Goal: Entertainment & Leisure: Consume media (video, audio)

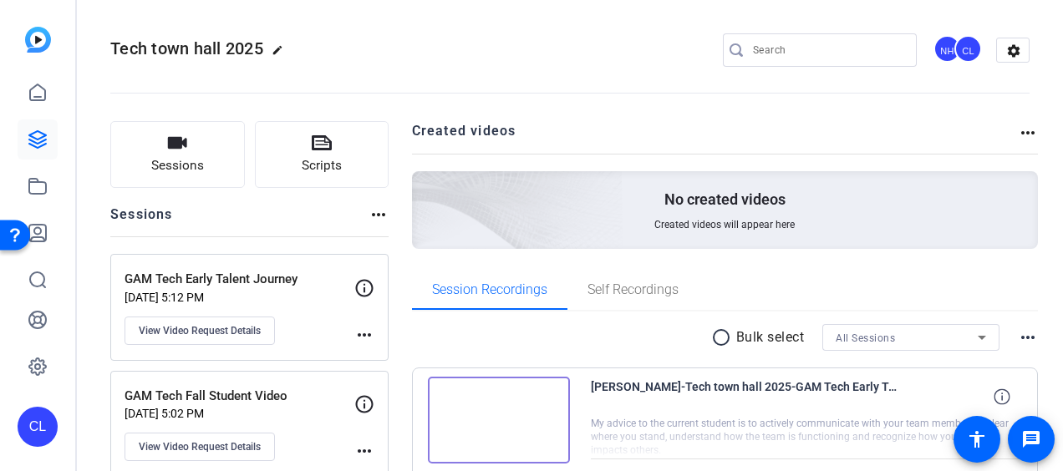
scroll to position [167, 0]
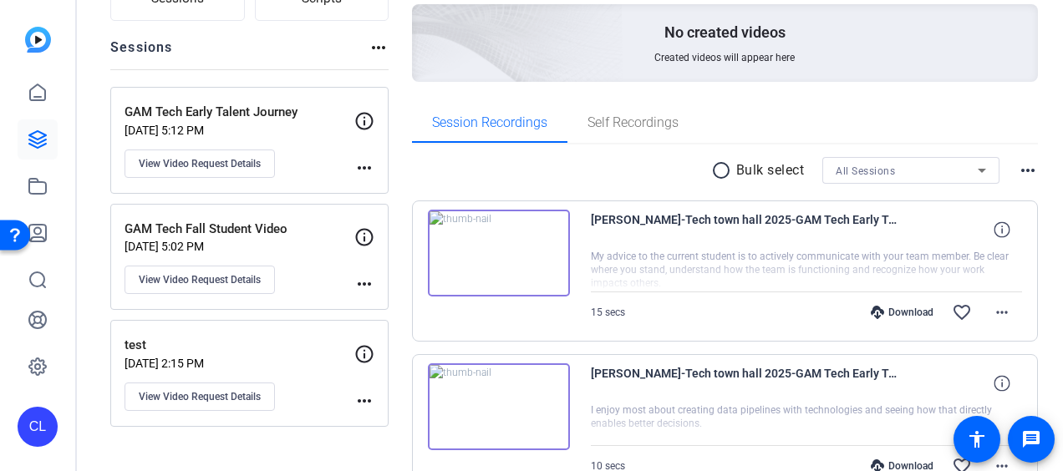
click at [488, 252] on img at bounding box center [499, 253] width 142 height 87
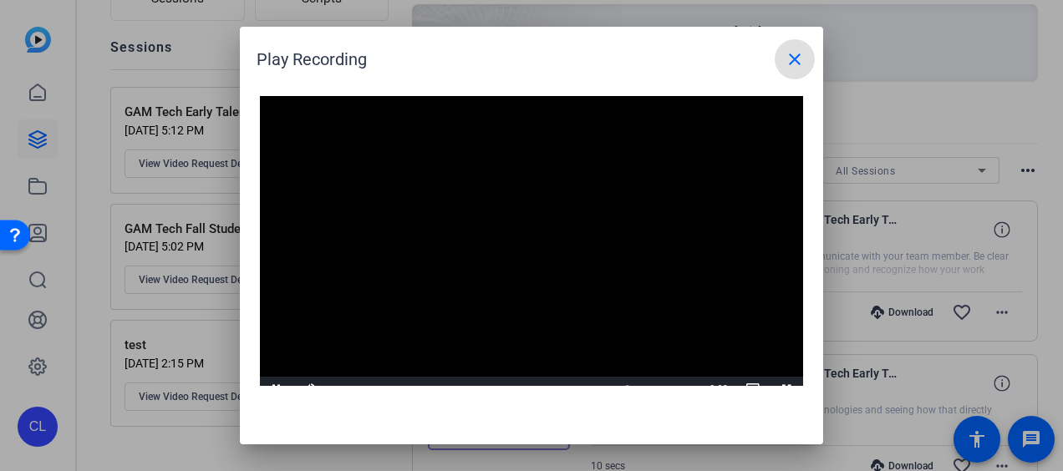
click at [787, 53] on mat-icon "close" at bounding box center [795, 59] width 20 height 20
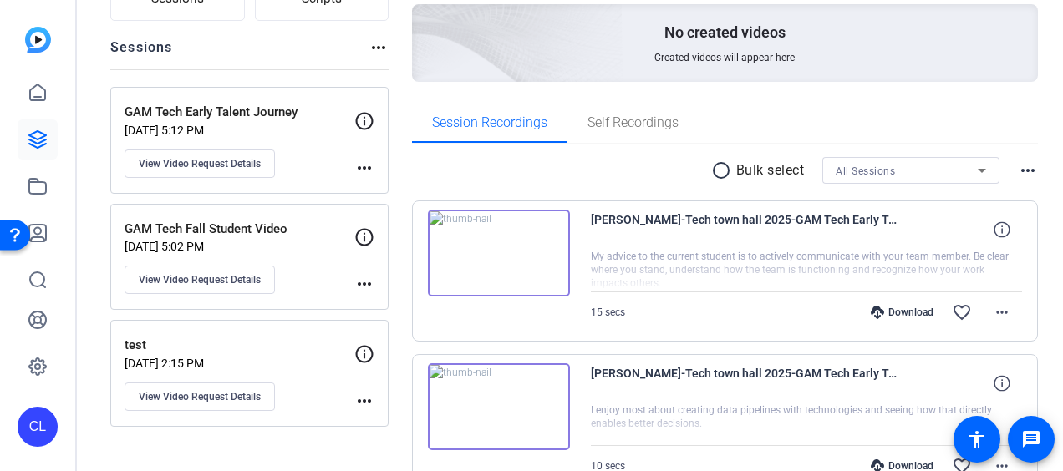
click at [988, 272] on div at bounding box center [807, 271] width 432 height 42
click at [625, 277] on div at bounding box center [807, 271] width 432 height 42
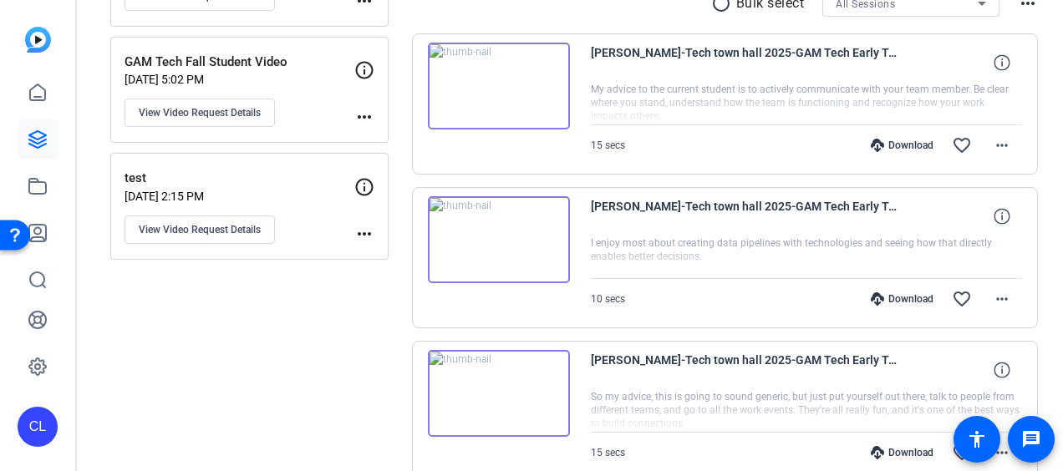
click at [500, 239] on img at bounding box center [499, 239] width 142 height 87
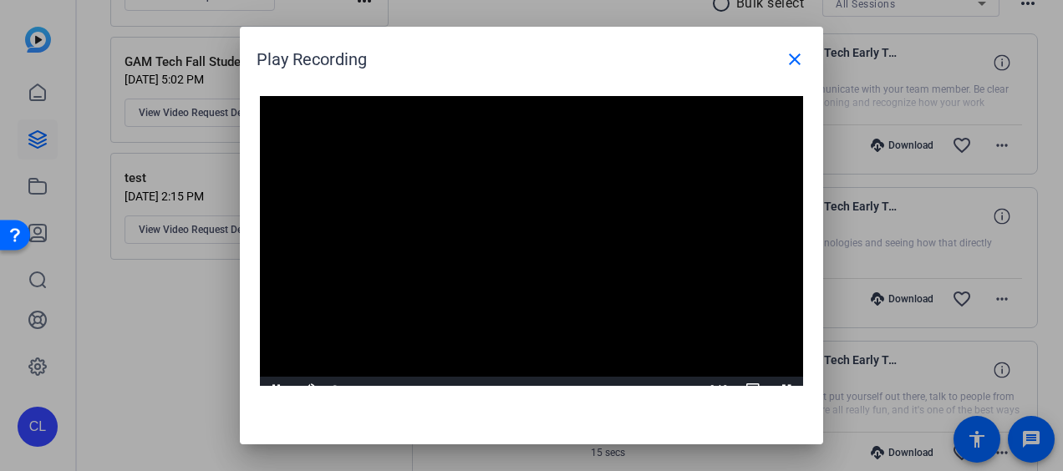
click at [520, 227] on video "Video Player" at bounding box center [531, 249] width 543 height 306
click at [799, 58] on mat-icon "close" at bounding box center [795, 59] width 20 height 20
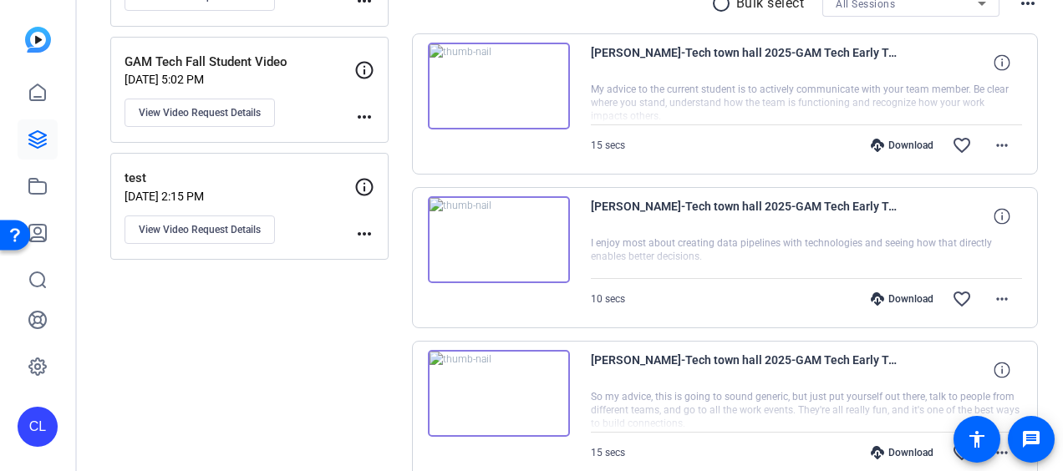
click at [498, 234] on img at bounding box center [499, 239] width 142 height 87
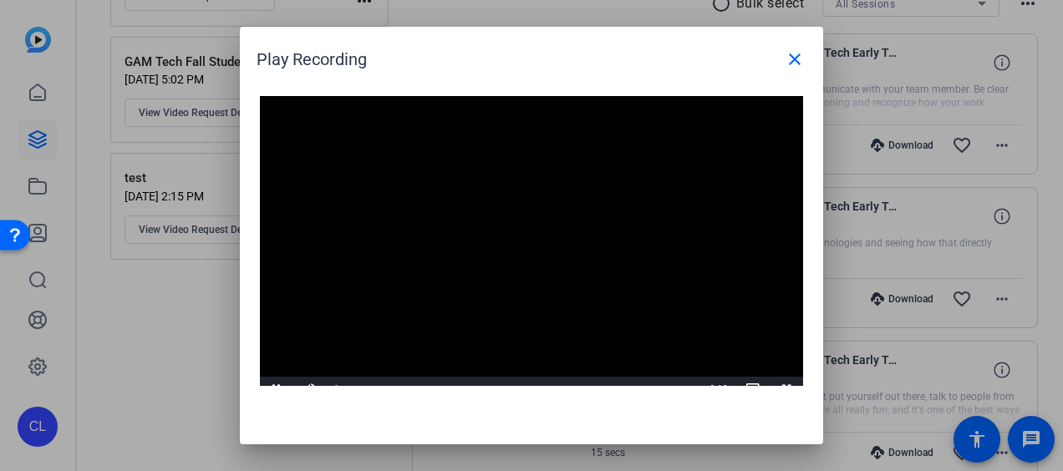
click at [511, 239] on video "Video Player" at bounding box center [531, 249] width 543 height 306
click at [525, 256] on video "Video Player" at bounding box center [531, 249] width 543 height 306
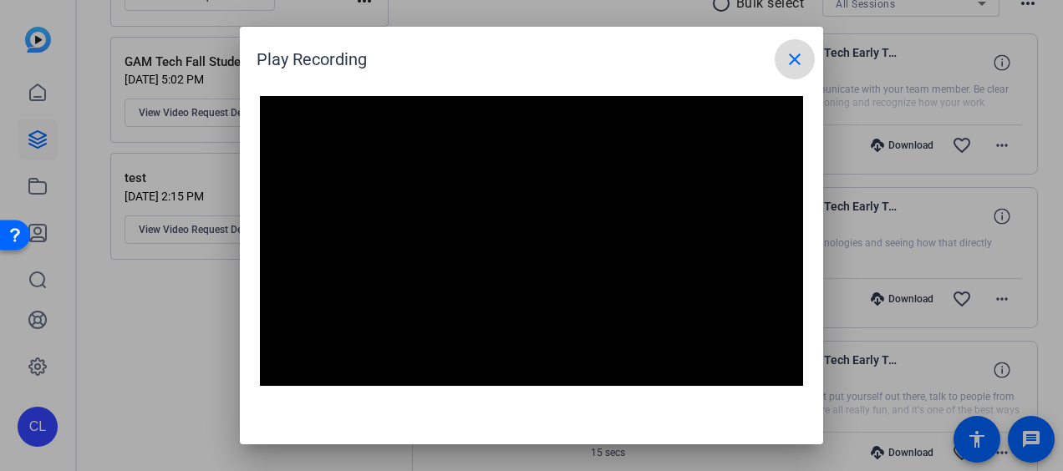
click at [799, 67] on mat-icon "close" at bounding box center [795, 59] width 20 height 20
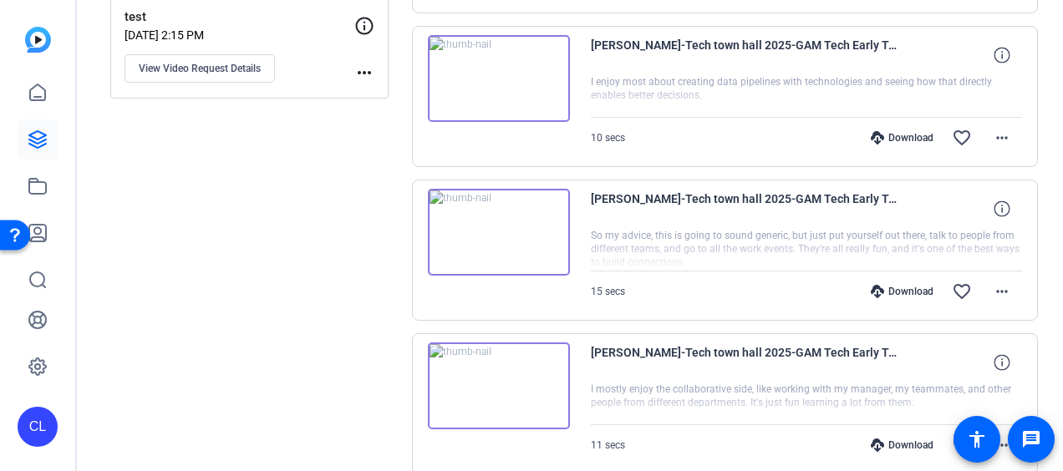
scroll to position [501, 0]
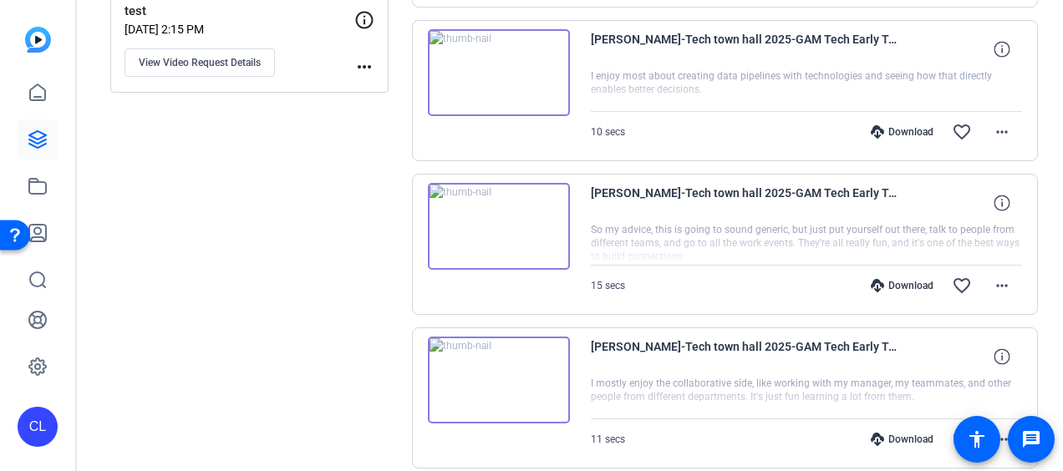
click at [494, 221] on img at bounding box center [499, 226] width 142 height 87
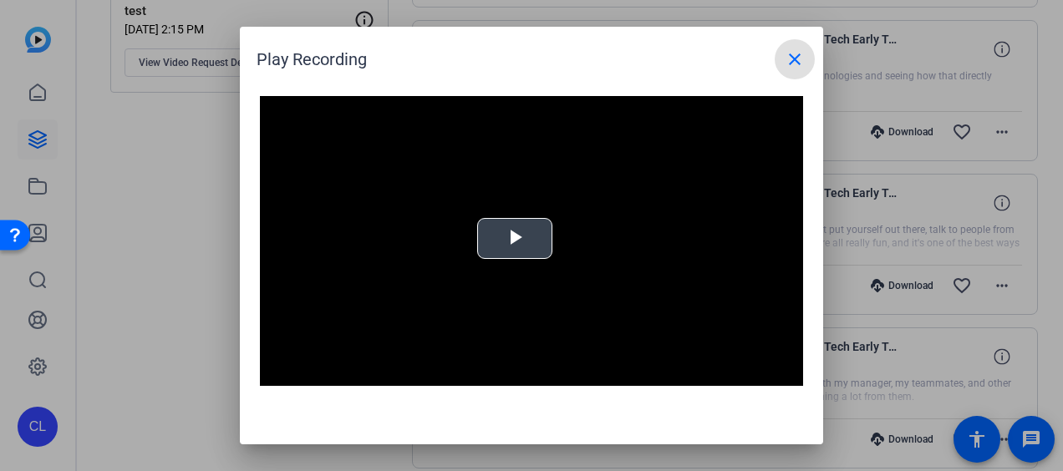
click at [515, 239] on span "Video Player" at bounding box center [515, 239] width 0 height 0
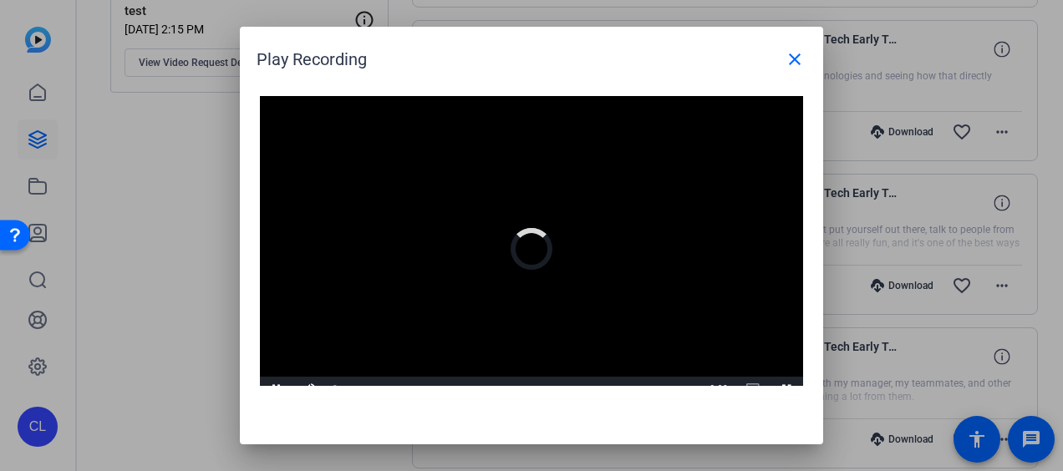
scroll to position [16, 0]
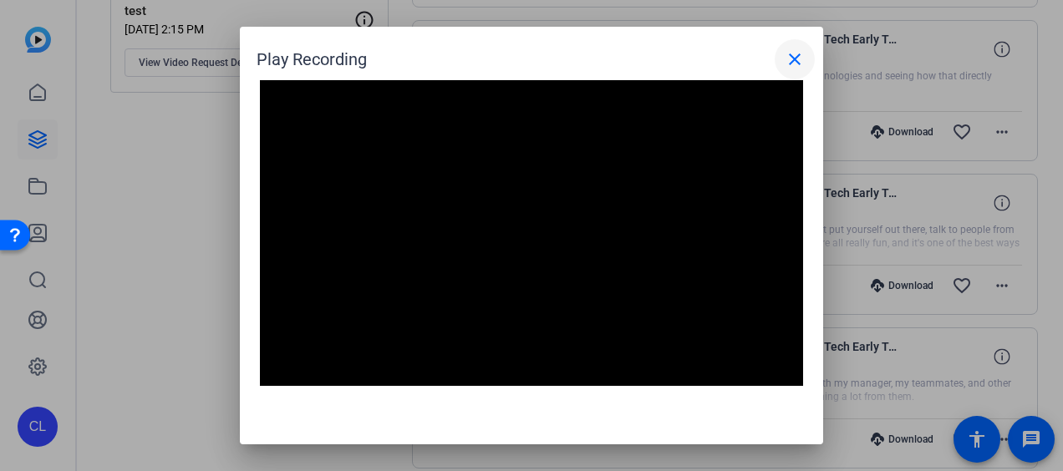
click at [799, 58] on mat-icon "close" at bounding box center [795, 59] width 20 height 20
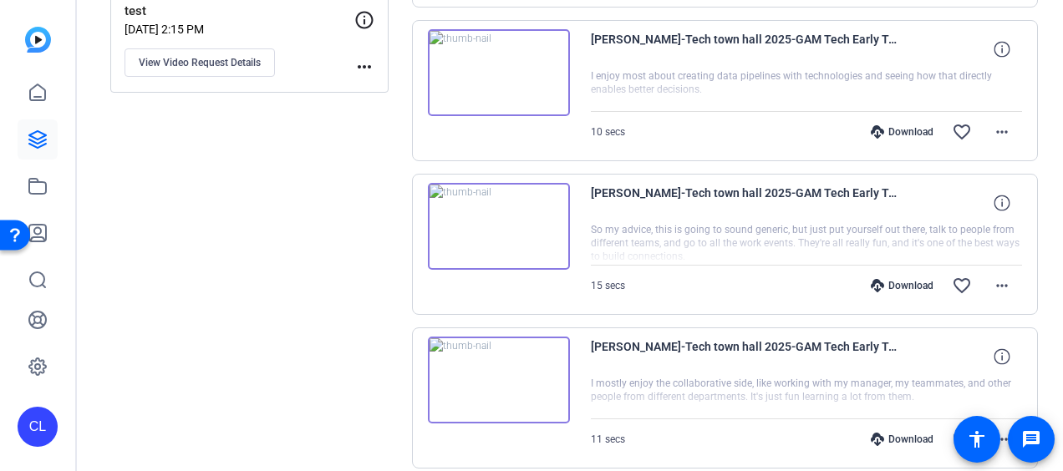
click at [497, 381] on img at bounding box center [499, 380] width 142 height 87
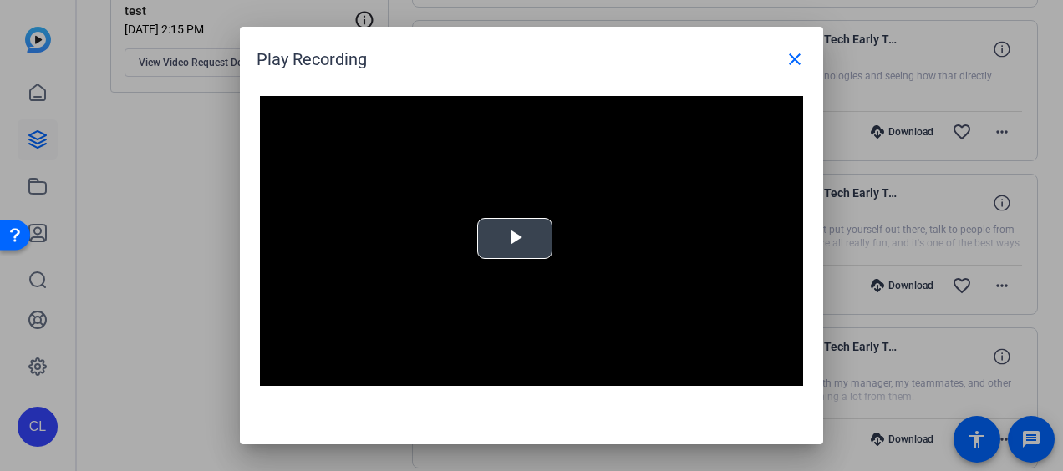
click at [515, 239] on span "Video Player" at bounding box center [515, 239] width 0 height 0
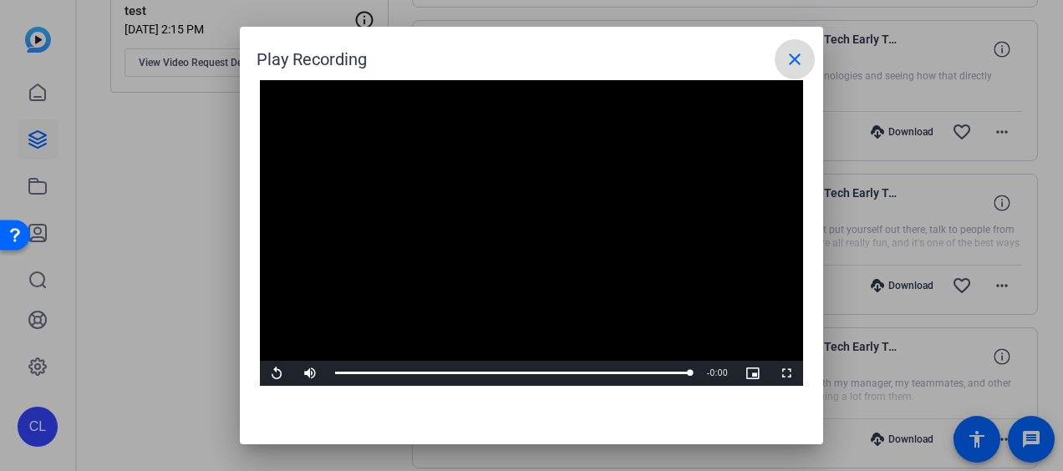
click at [794, 63] on mat-icon "close" at bounding box center [795, 59] width 20 height 20
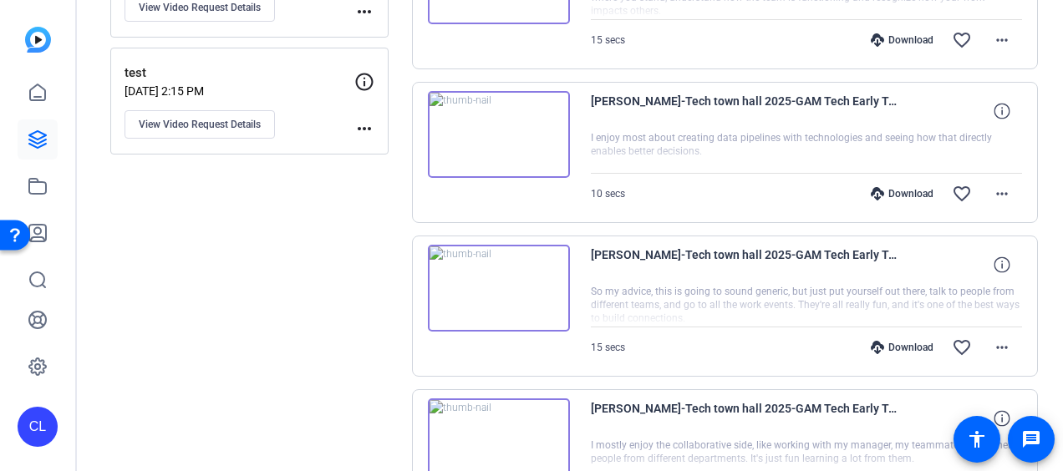
scroll to position [585, 0]
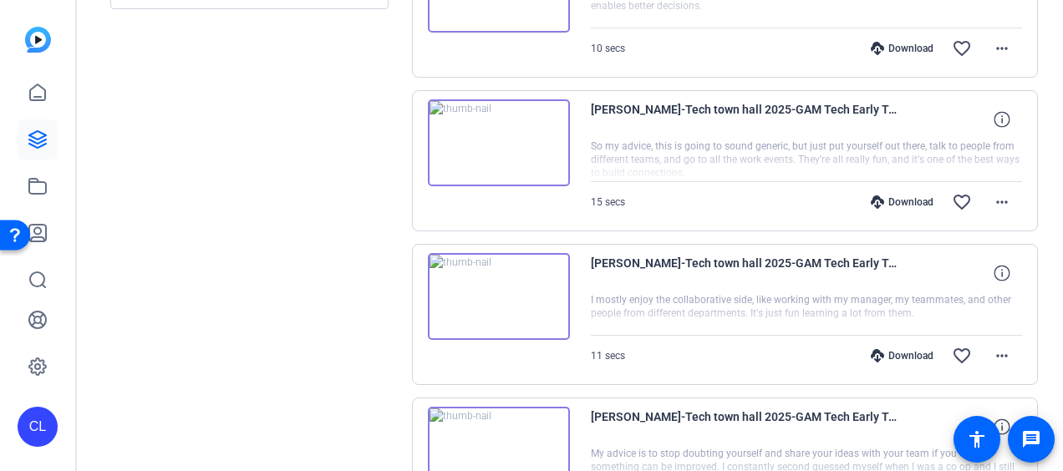
click at [486, 292] on img at bounding box center [499, 296] width 142 height 87
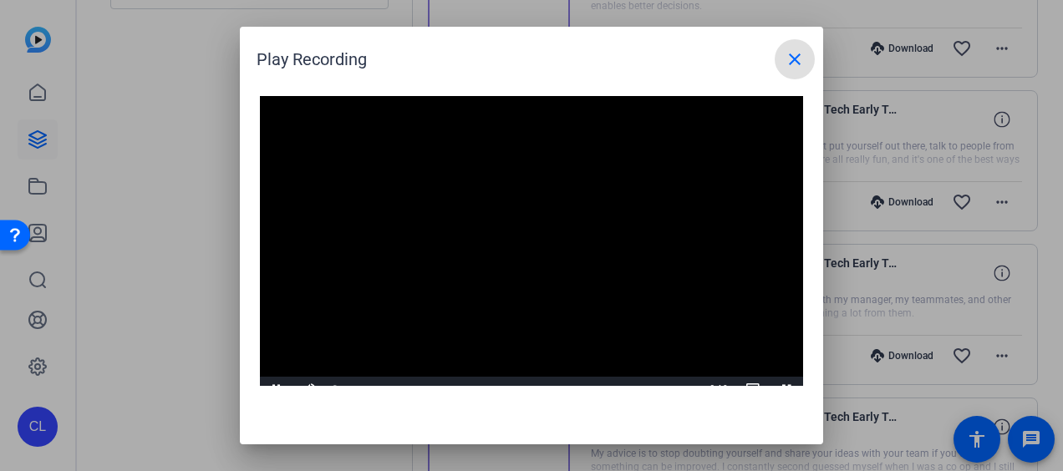
click at [533, 242] on video "Video Player" at bounding box center [531, 249] width 543 height 306
click at [801, 63] on mat-icon "close" at bounding box center [795, 59] width 20 height 20
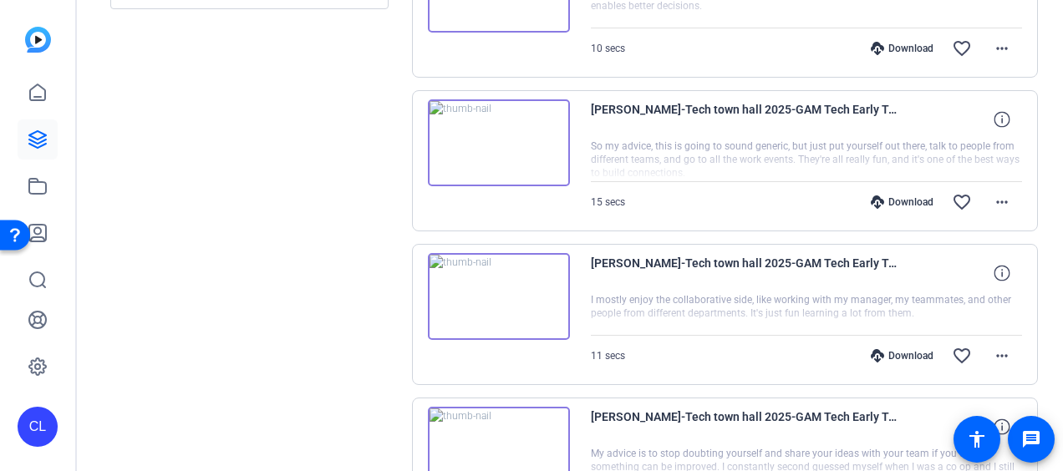
click at [495, 287] on img at bounding box center [499, 296] width 142 height 87
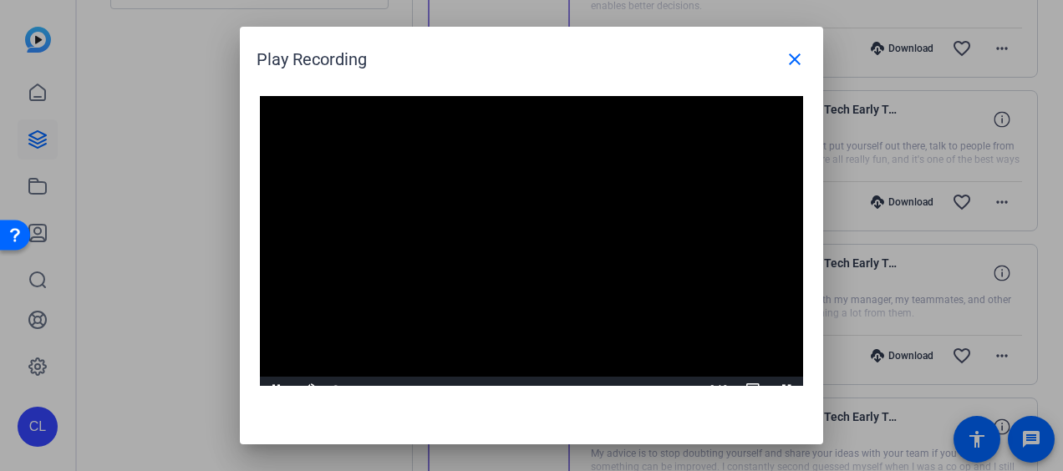
click at [530, 236] on video "Video Player" at bounding box center [531, 249] width 543 height 306
click at [797, 64] on mat-icon "close" at bounding box center [795, 59] width 20 height 20
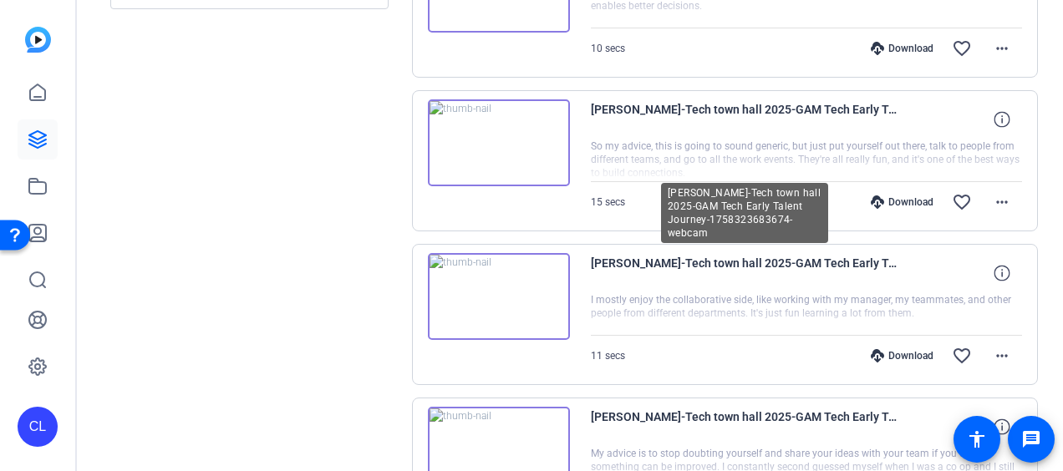
click at [771, 293] on div at bounding box center [807, 314] width 432 height 42
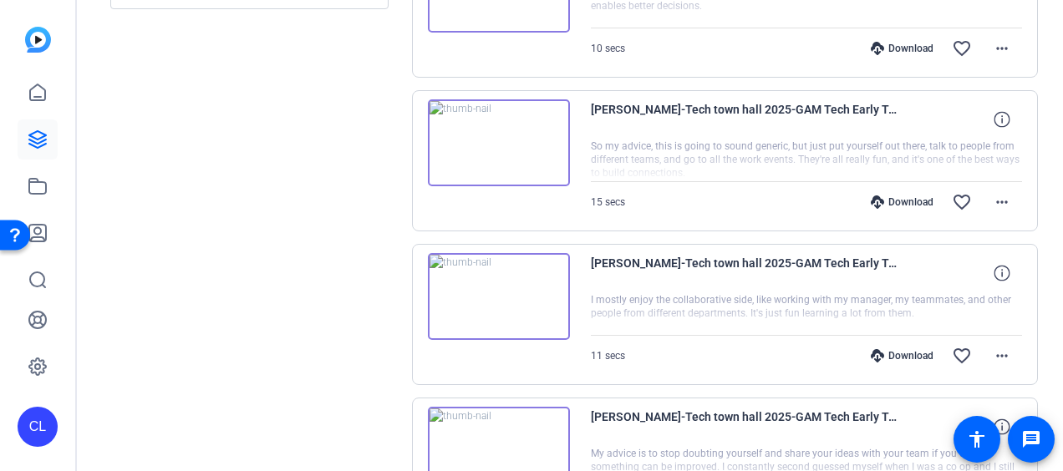
click at [780, 324] on div at bounding box center [807, 314] width 432 height 42
click at [314, 295] on div "Sessions Scripts Sessions more_horiz GAM Tech Early Talent Journey [DATE] 5:12 …" at bounding box center [249, 463] width 278 height 1855
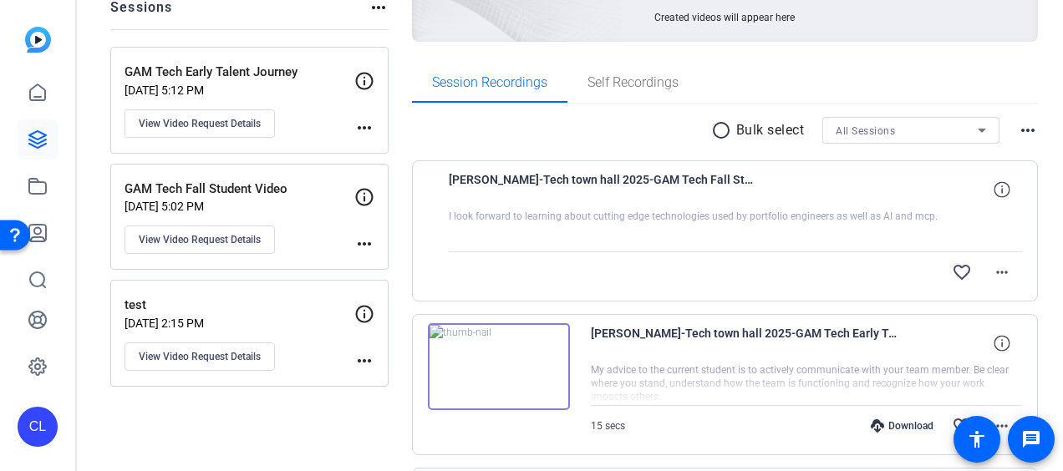
scroll to position [251, 0]
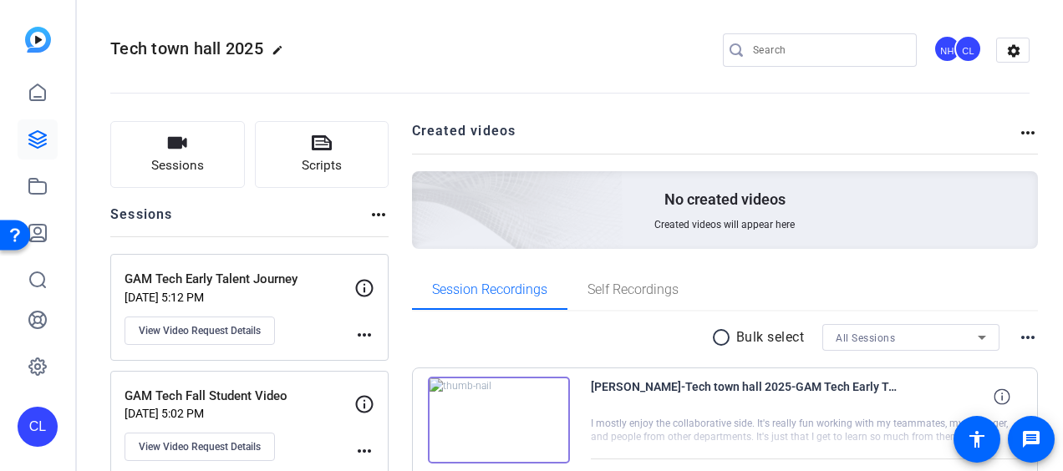
click at [490, 427] on img at bounding box center [499, 420] width 142 height 87
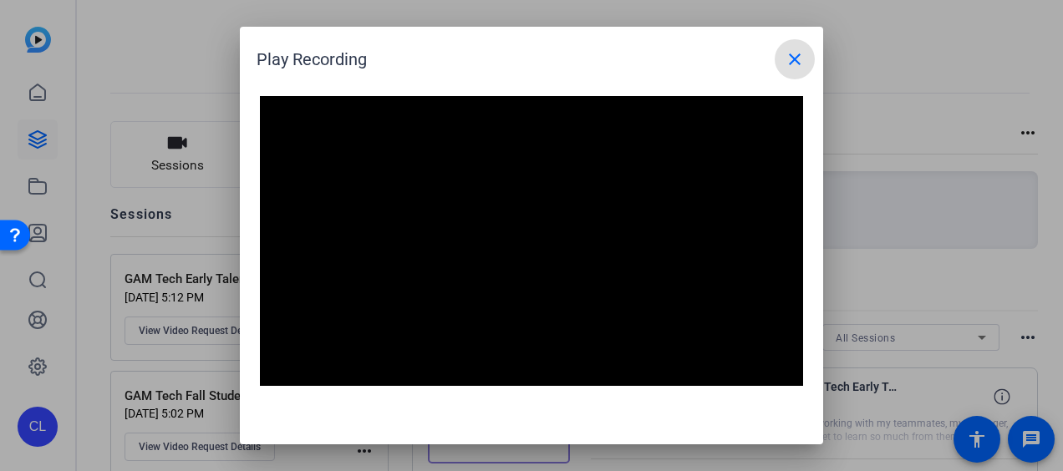
click at [799, 52] on mat-icon "close" at bounding box center [795, 59] width 20 height 20
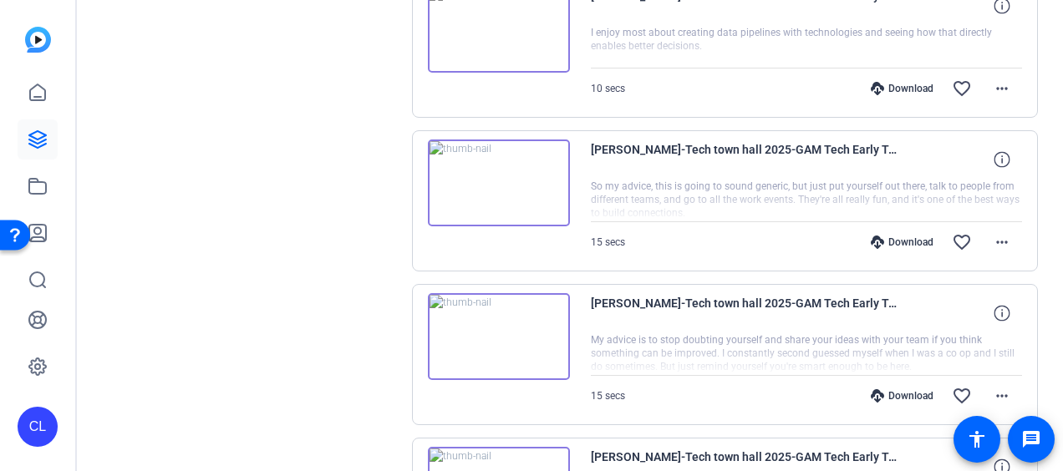
scroll to position [1253, 0]
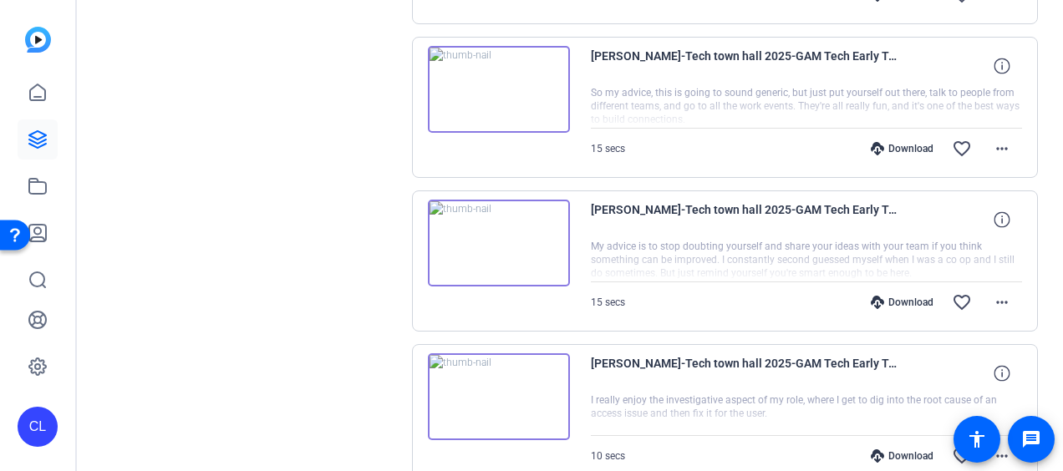
click at [501, 79] on img at bounding box center [499, 89] width 142 height 87
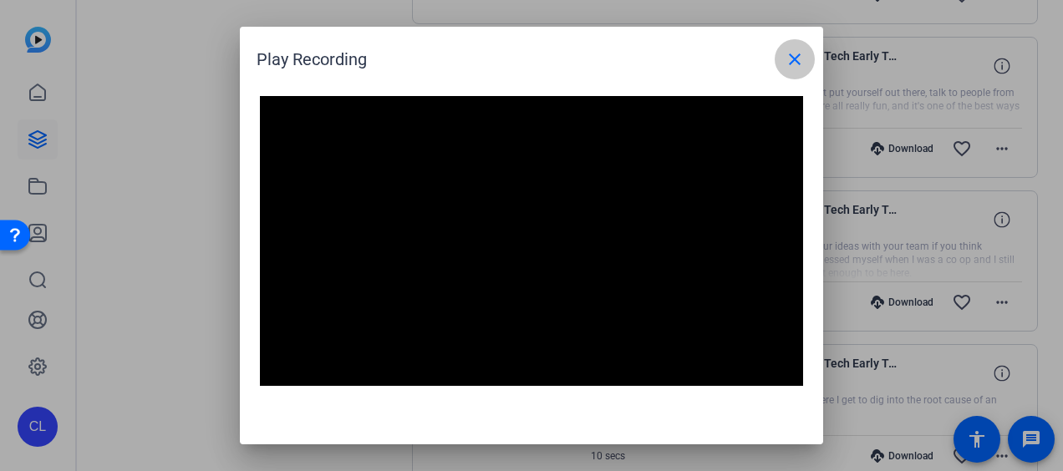
click at [795, 45] on span at bounding box center [795, 59] width 40 height 40
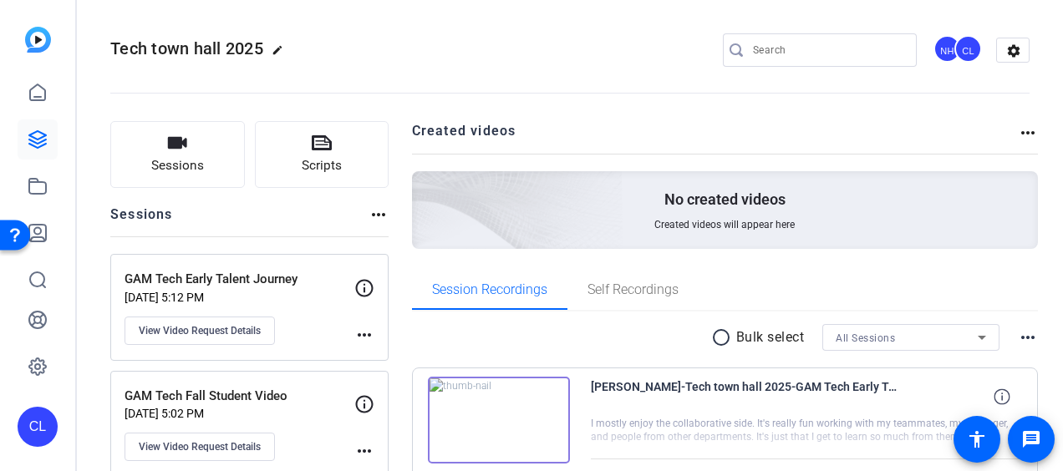
scroll to position [251, 0]
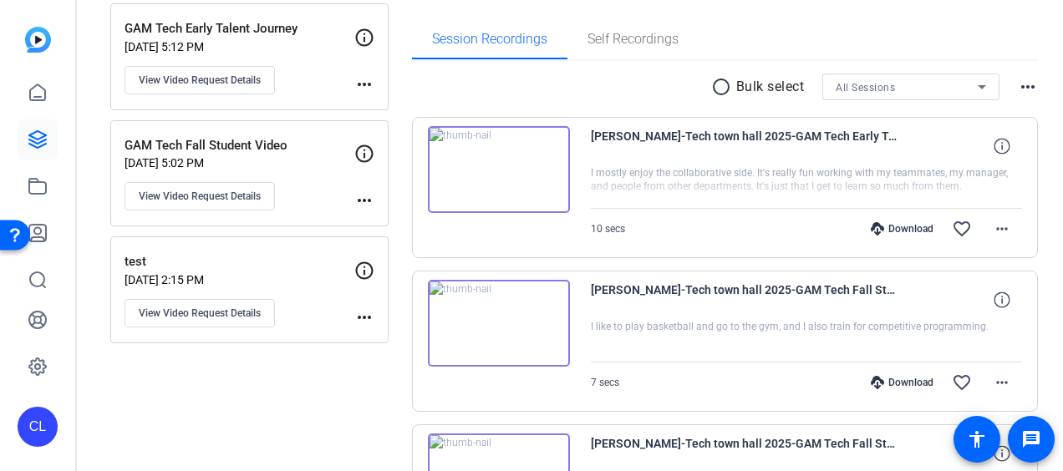
click at [496, 162] on img at bounding box center [499, 169] width 142 height 87
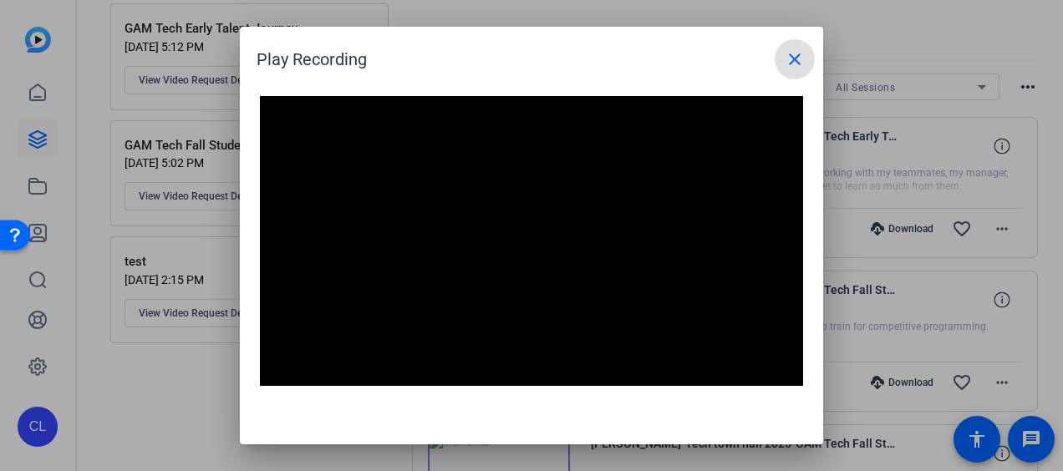
click at [775, 75] on span at bounding box center [795, 59] width 40 height 40
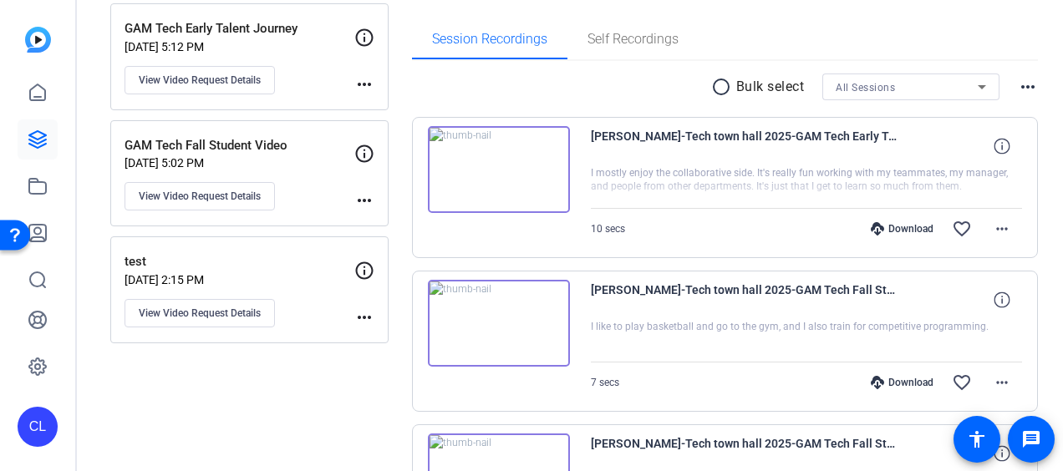
click at [494, 311] on img at bounding box center [499, 323] width 142 height 87
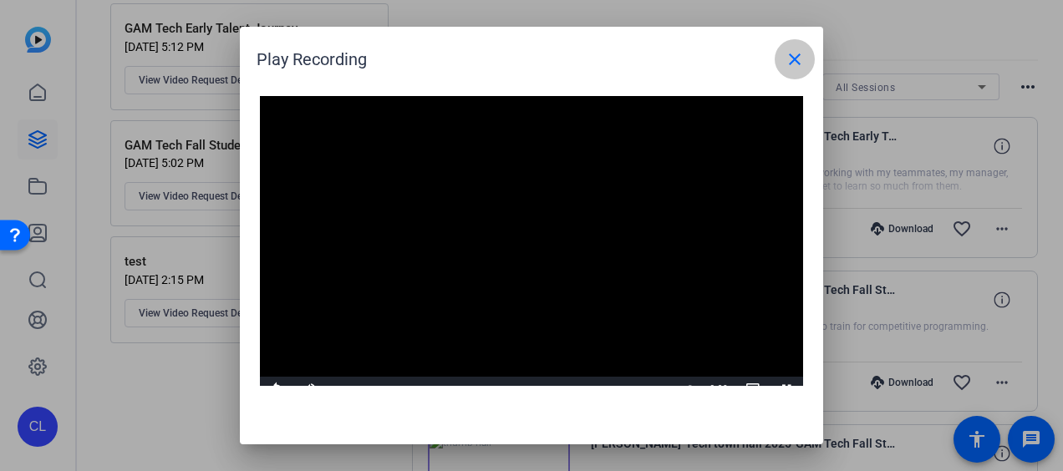
click at [790, 53] on mat-icon "close" at bounding box center [795, 59] width 20 height 20
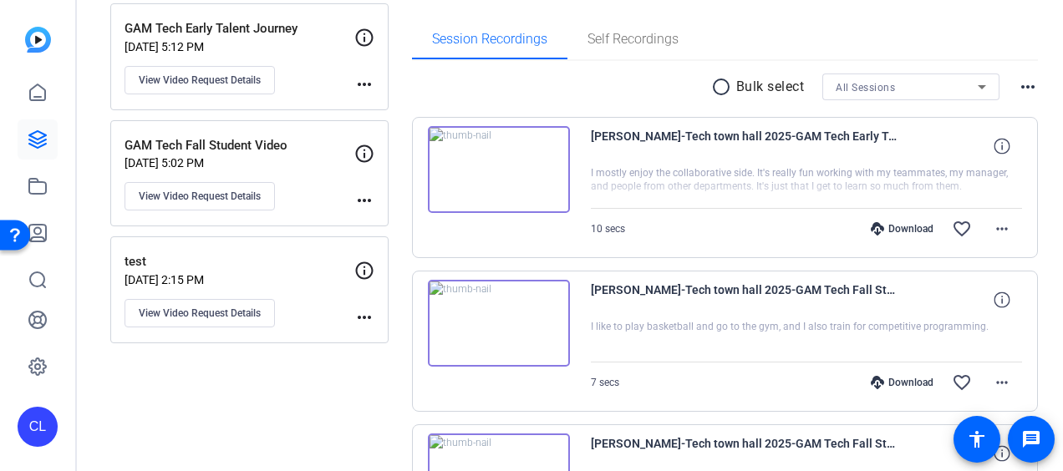
scroll to position [501, 0]
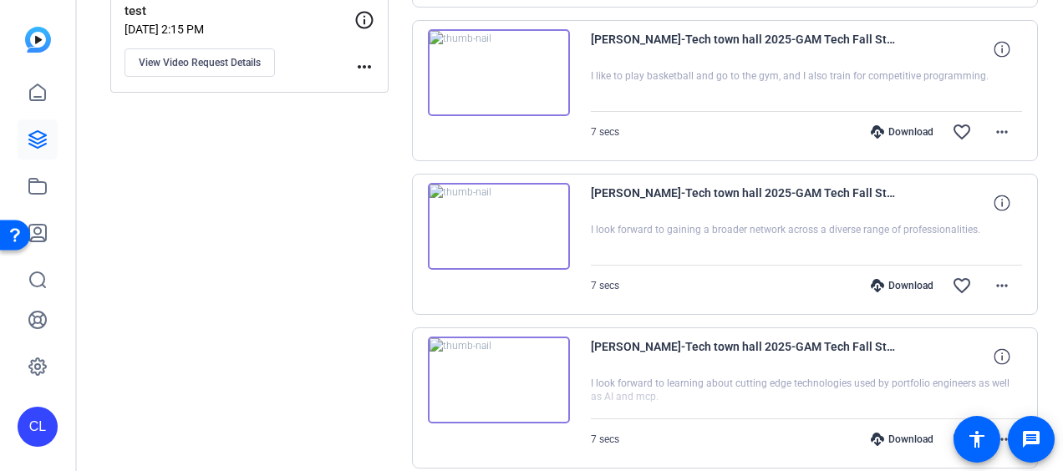
click at [485, 215] on img at bounding box center [499, 226] width 142 height 87
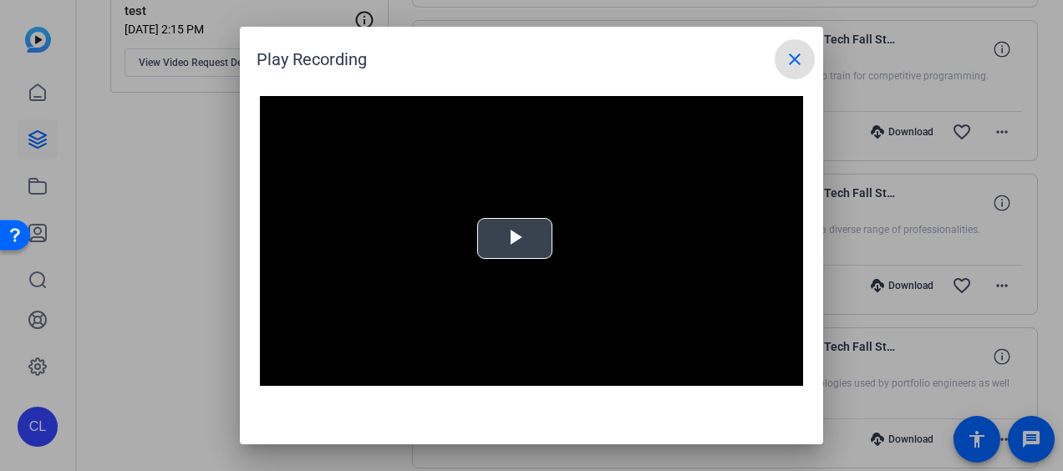
click at [515, 239] on span "Video Player" at bounding box center [515, 239] width 0 height 0
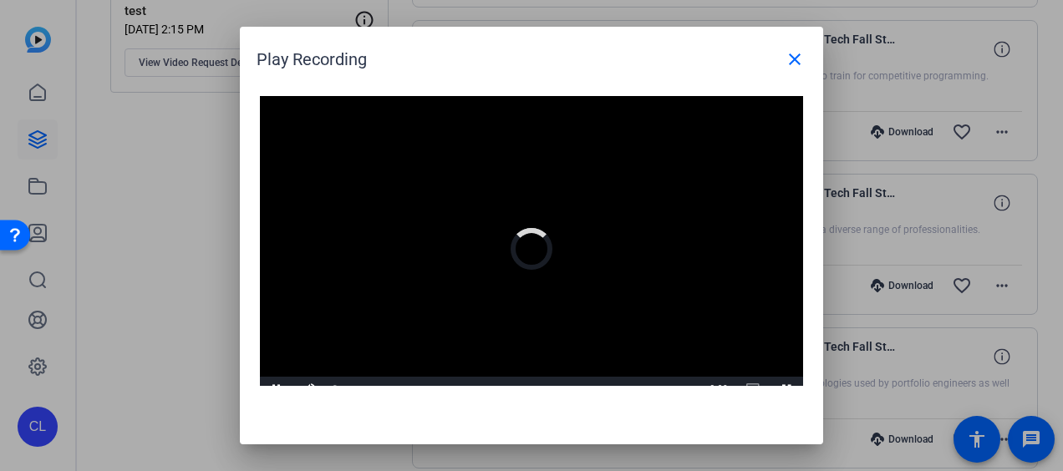
scroll to position [16, 0]
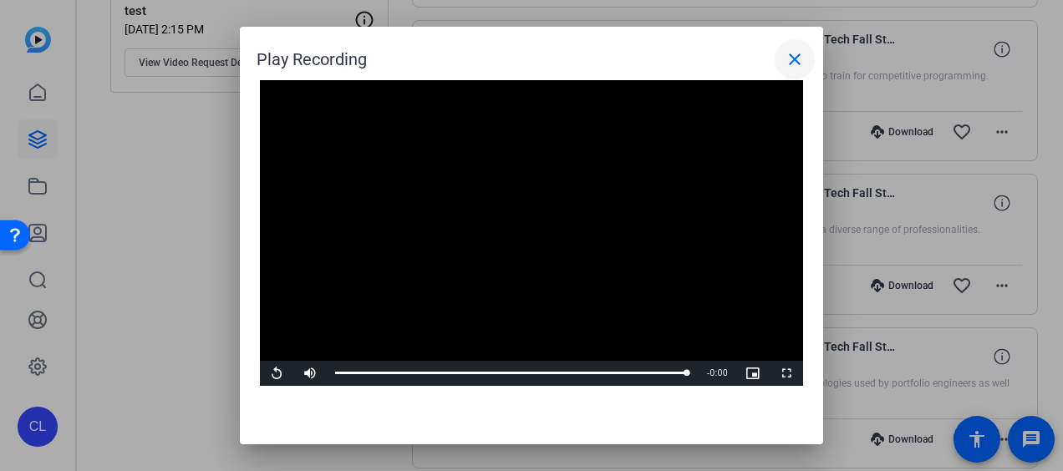
click at [794, 54] on mat-icon "close" at bounding box center [795, 59] width 20 height 20
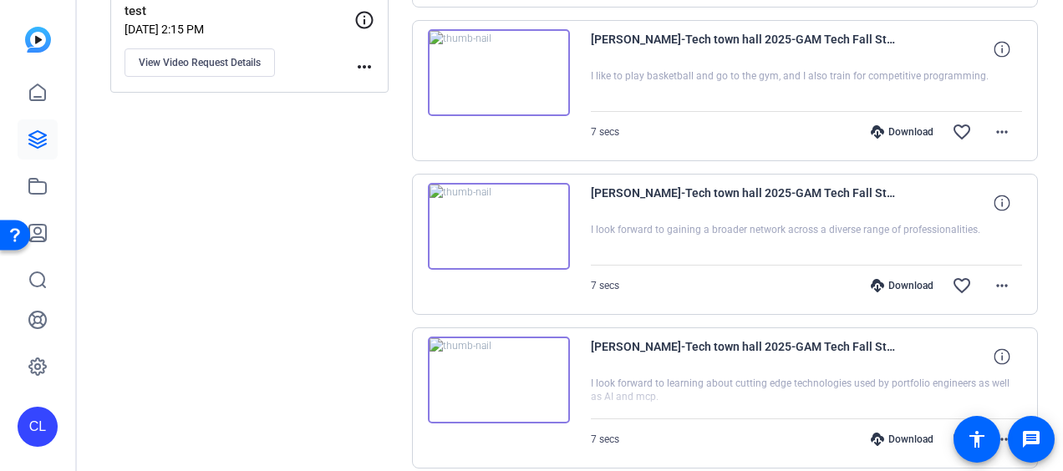
scroll to position [668, 0]
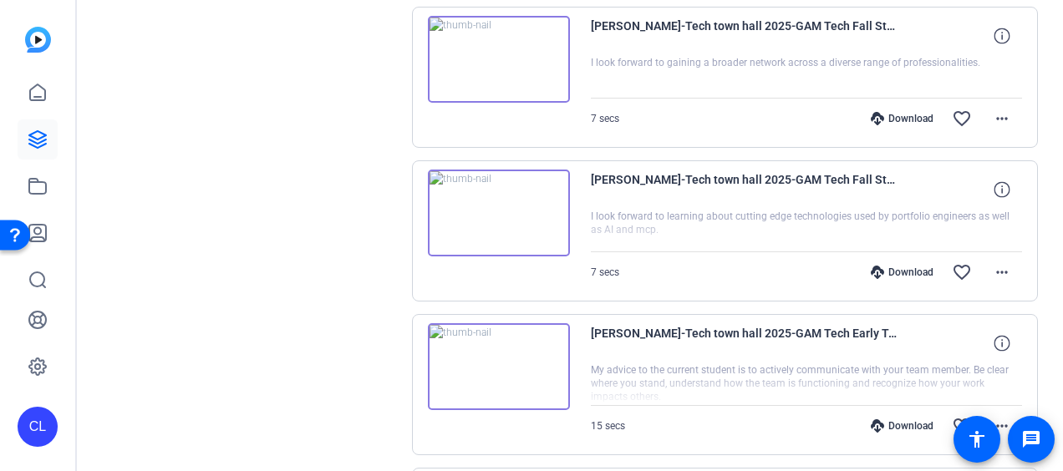
click at [503, 211] on img at bounding box center [499, 213] width 142 height 87
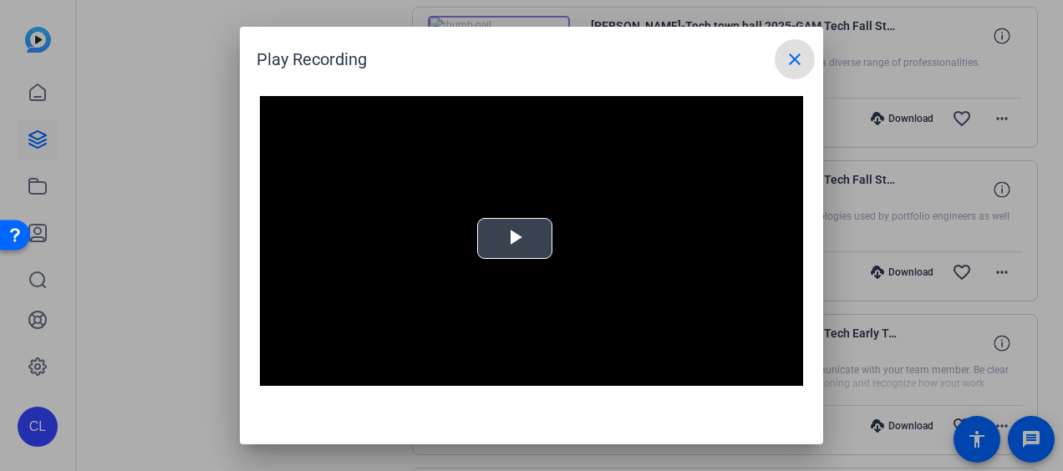
click at [515, 239] on span "Video Player" at bounding box center [515, 239] width 0 height 0
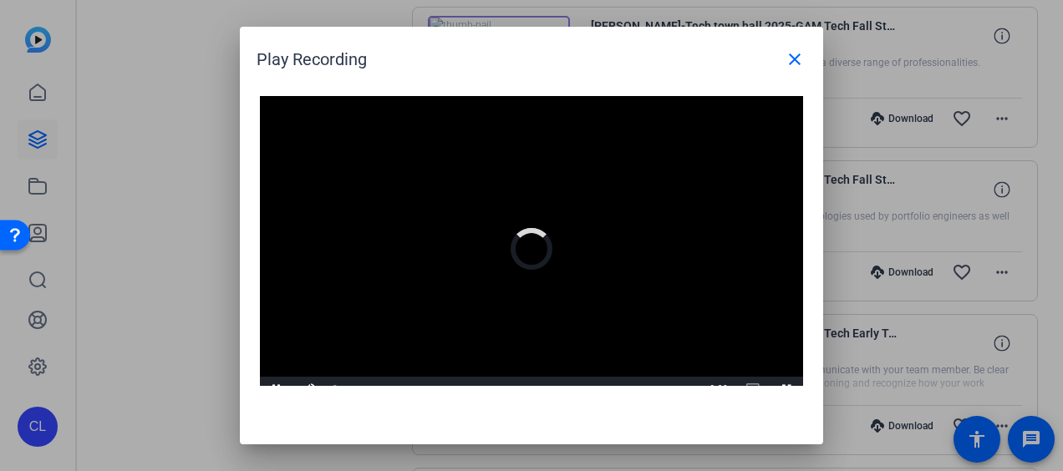
scroll to position [16, 0]
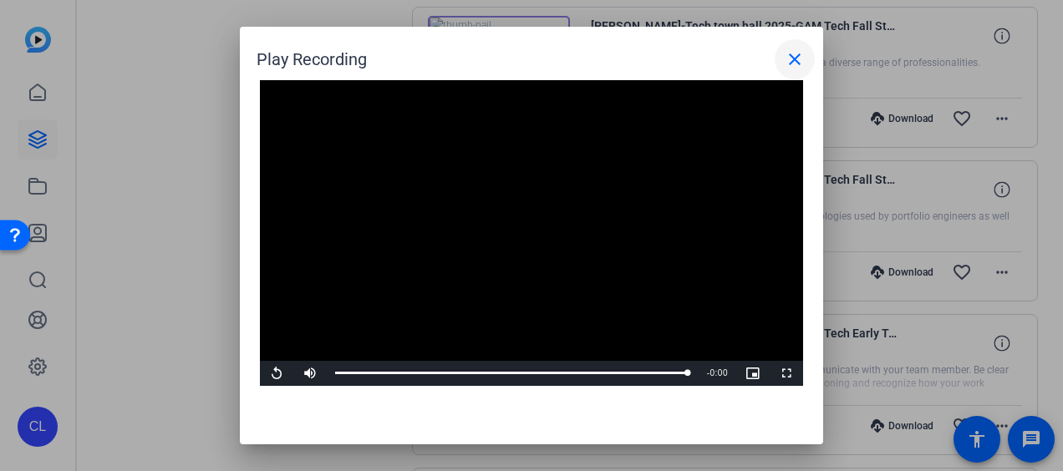
click at [798, 53] on mat-icon "close" at bounding box center [795, 59] width 20 height 20
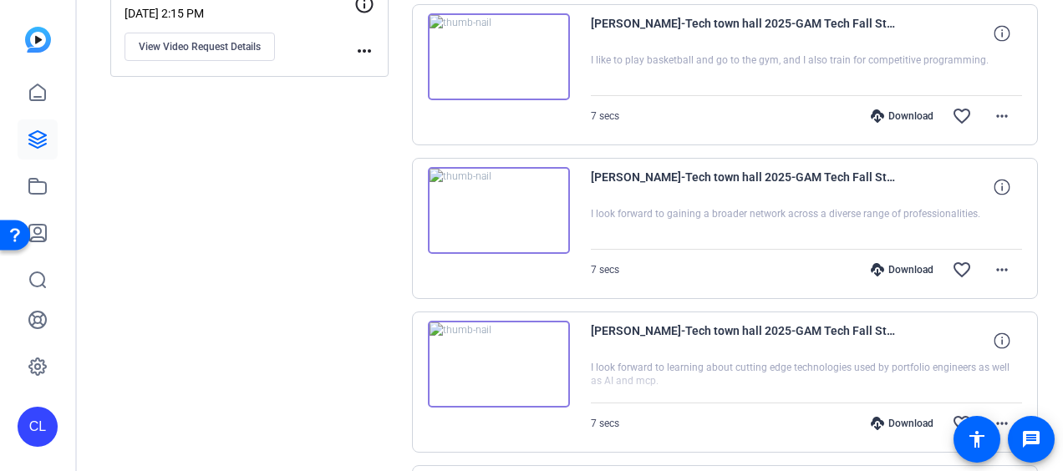
scroll to position [598, 0]
